Goal: Information Seeking & Learning: Learn about a topic

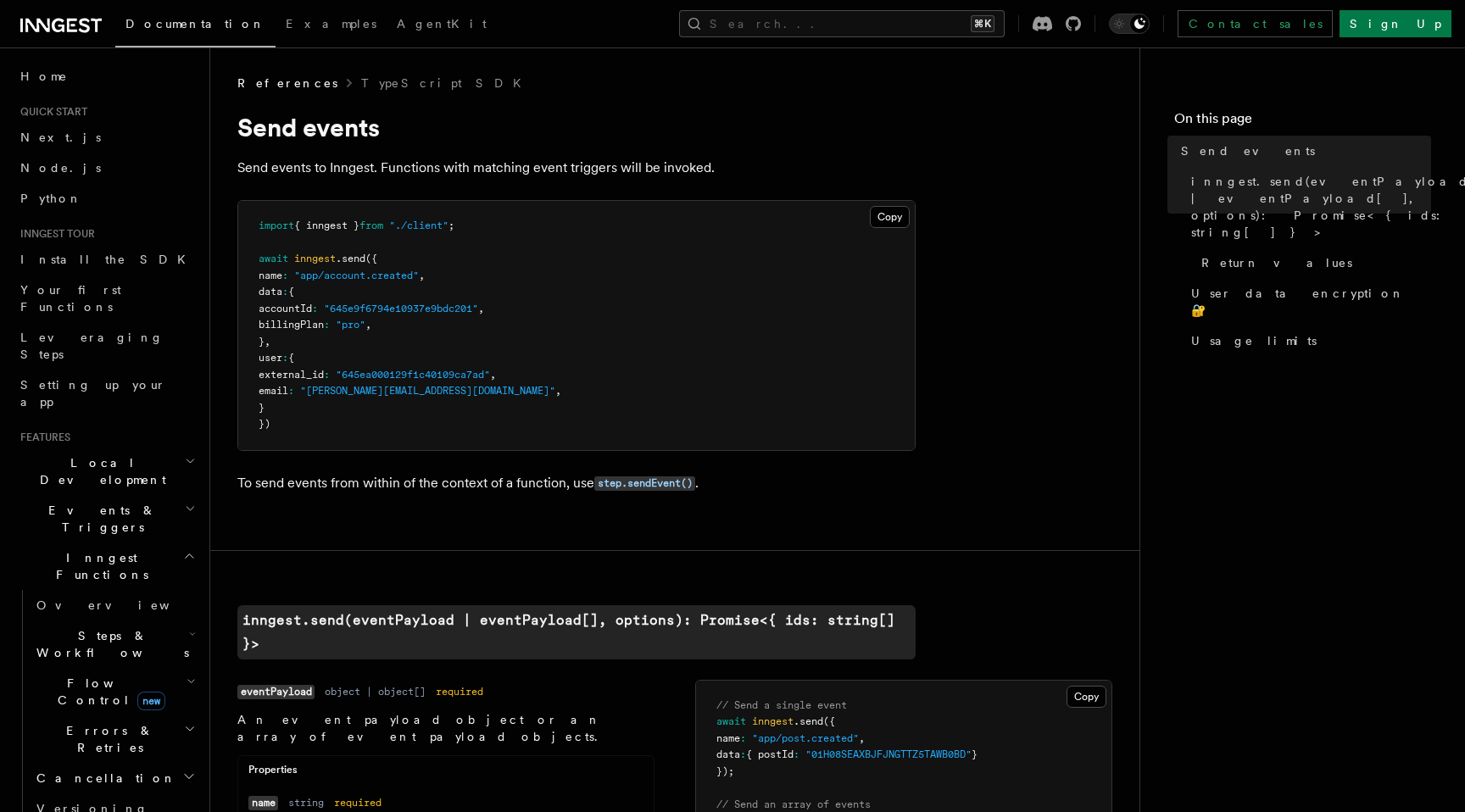
click at [69, 13] on link at bounding box center [61, 24] width 81 height 24
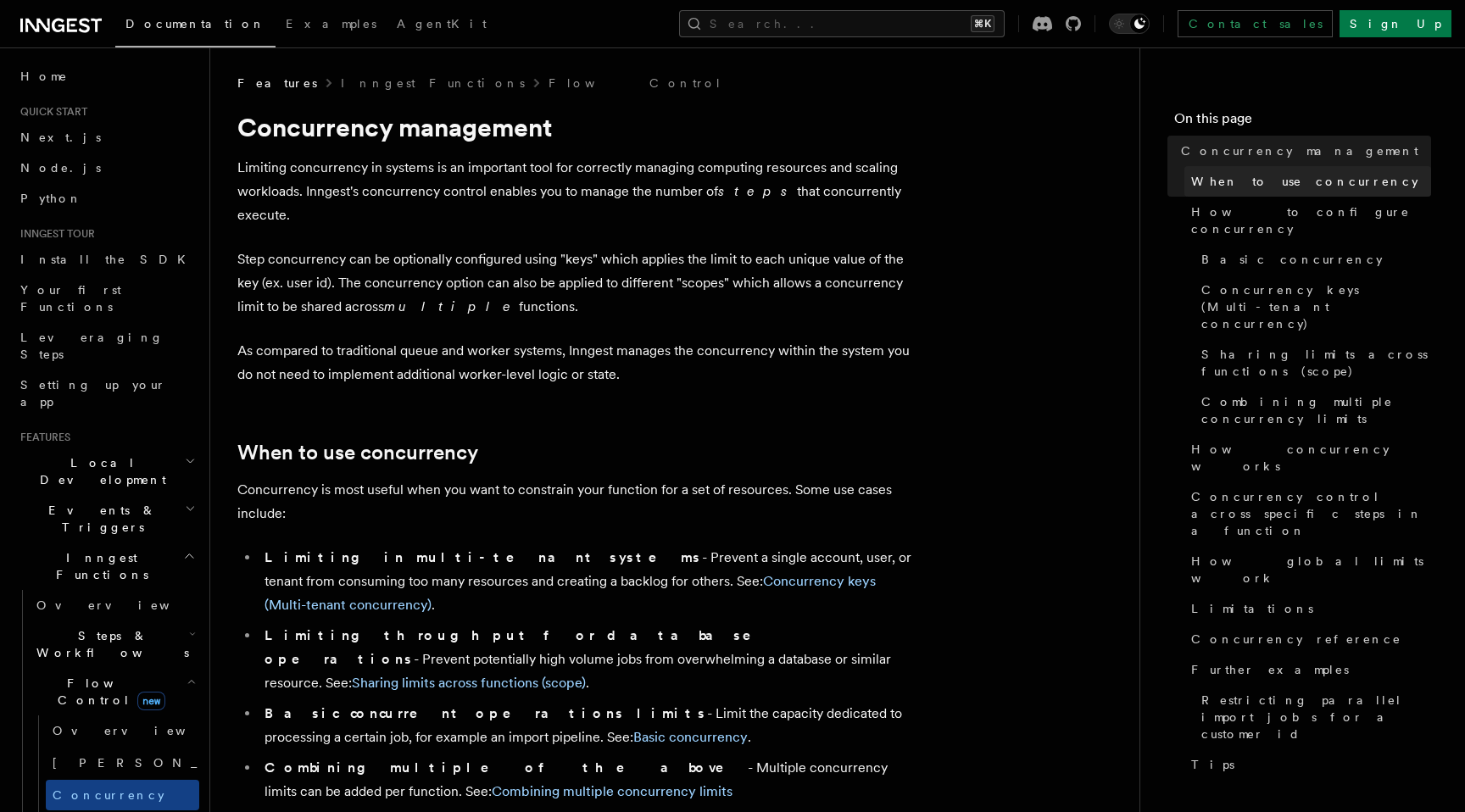
click at [1256, 188] on span "When to use concurrency" at bounding box center [1305, 181] width 228 height 17
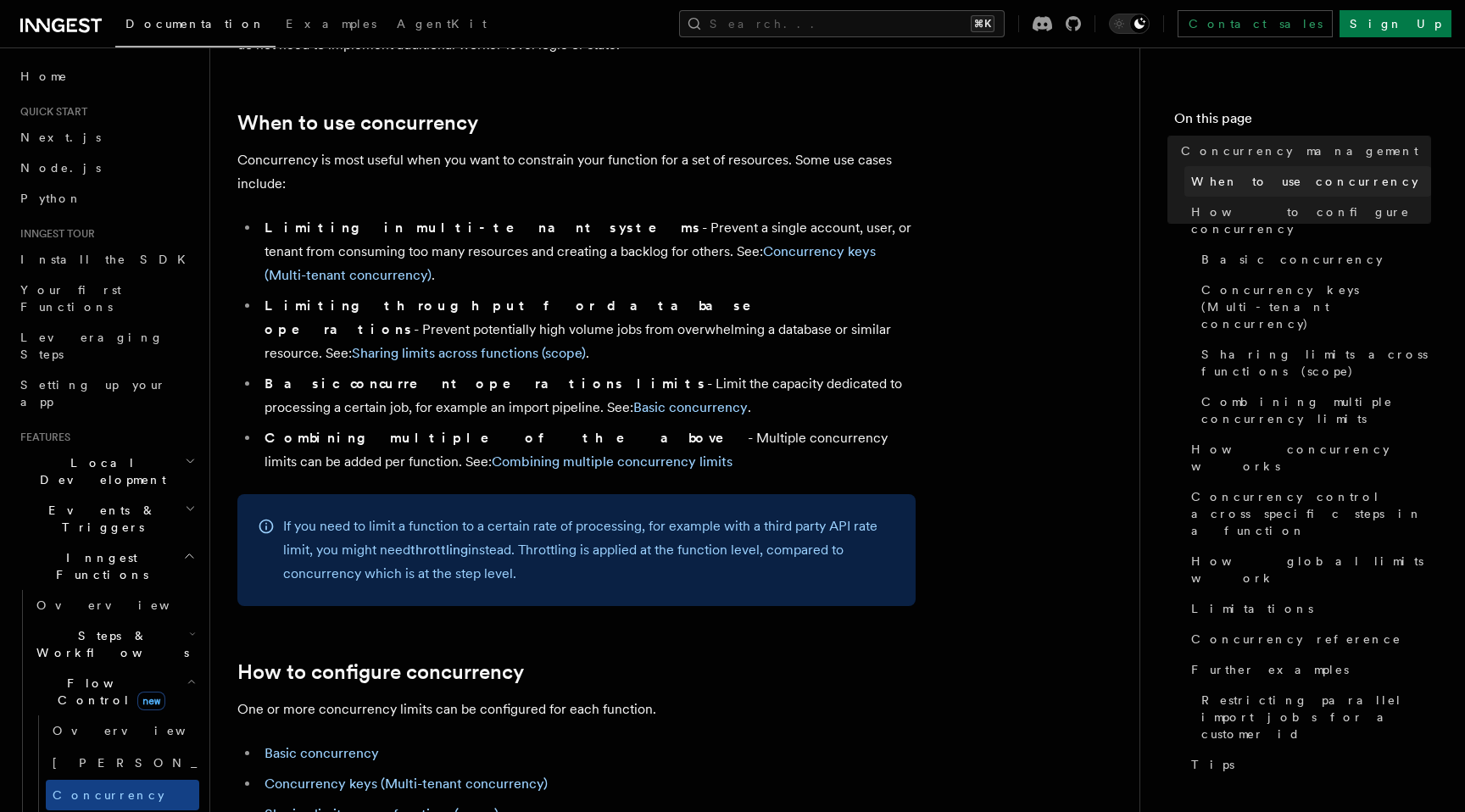
scroll to position [336, 0]
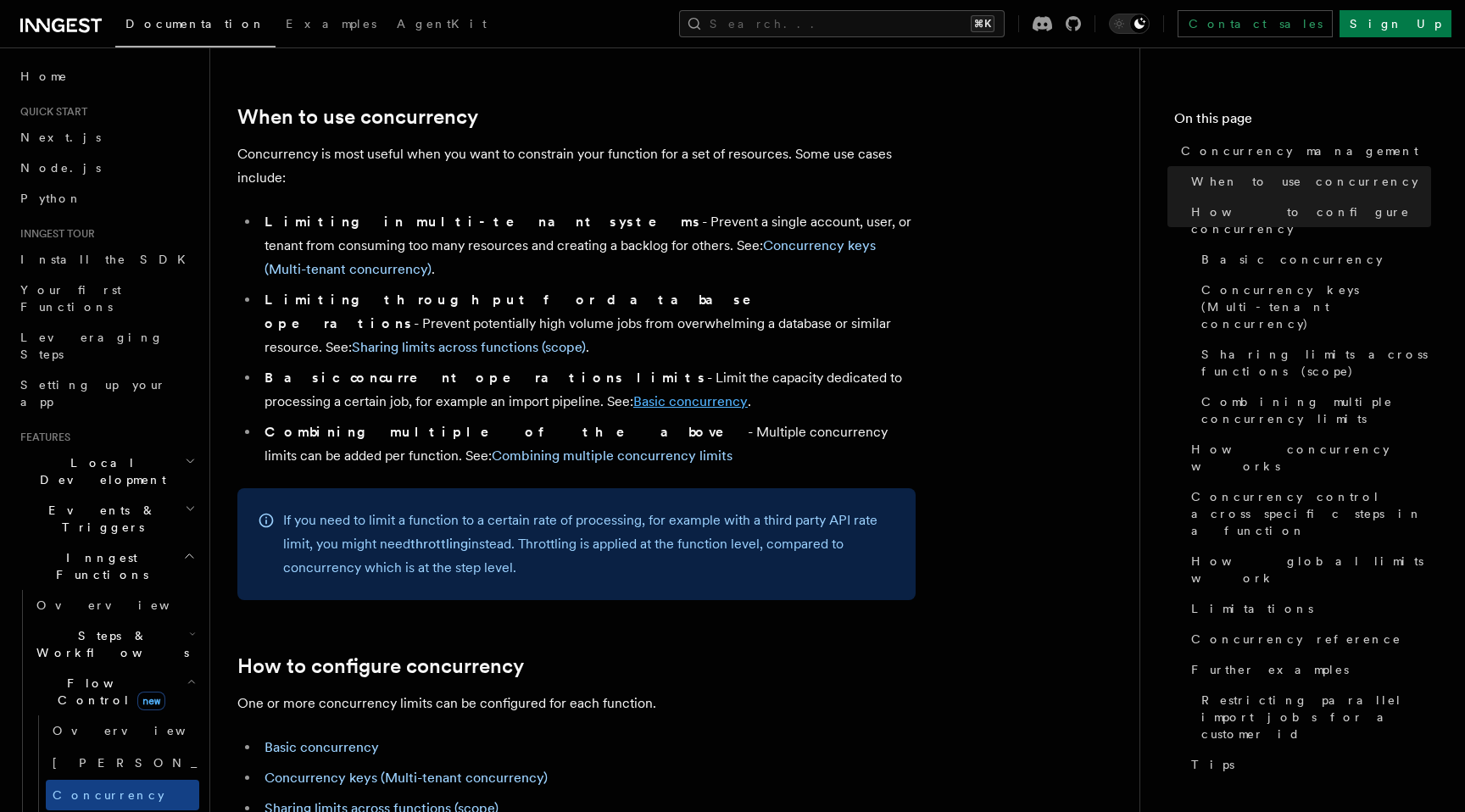
click at [634, 393] on link "Basic concurrency" at bounding box center [691, 400] width 115 height 16
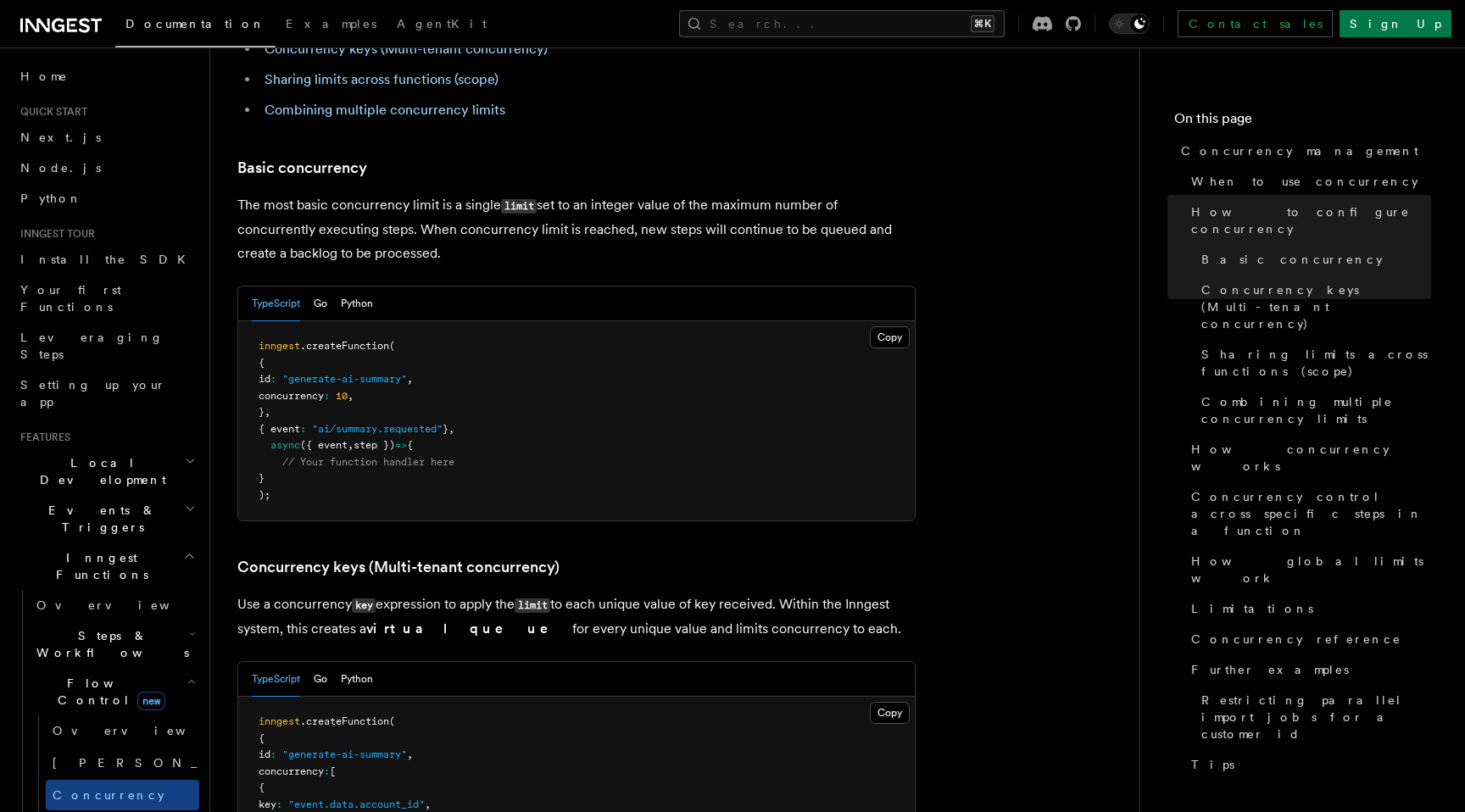
scroll to position [1068, 0]
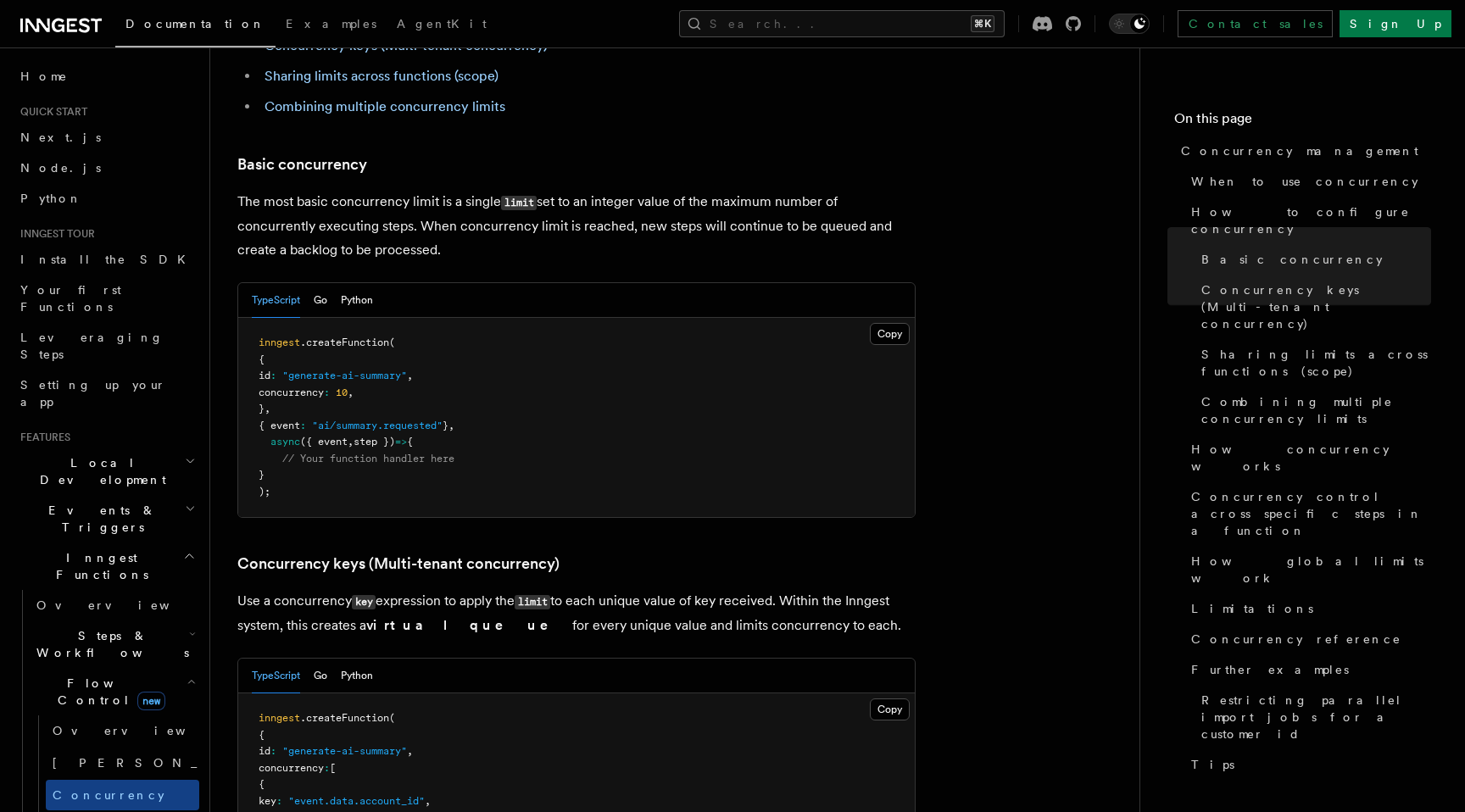
click at [111, 32] on div "Documentation Examples AgentKit" at bounding box center [255, 24] width 484 height 24
click at [82, 32] on icon at bounding box center [61, 26] width 81 height 20
